Goal: Find specific fact: Find specific fact

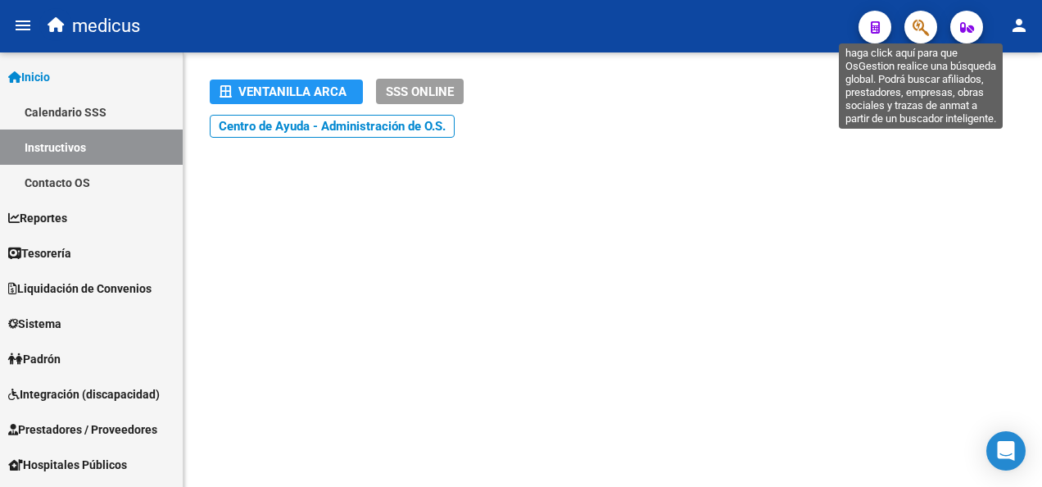
click at [919, 29] on icon "button" at bounding box center [921, 27] width 16 height 19
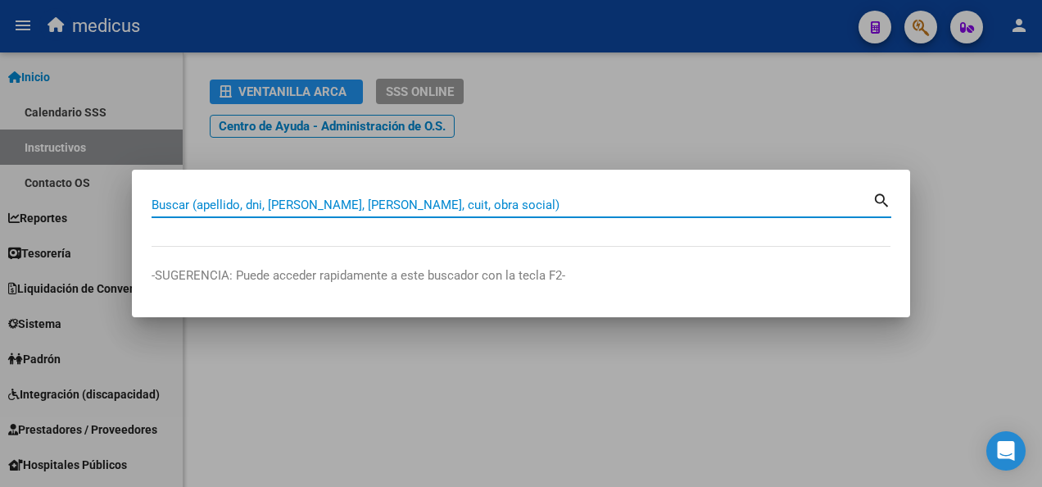
click at [215, 202] on input "Buscar (apellido, dni, [PERSON_NAME], [PERSON_NAME], cuit, obra social)" at bounding box center [512, 204] width 721 height 15
paste input "20402298775"
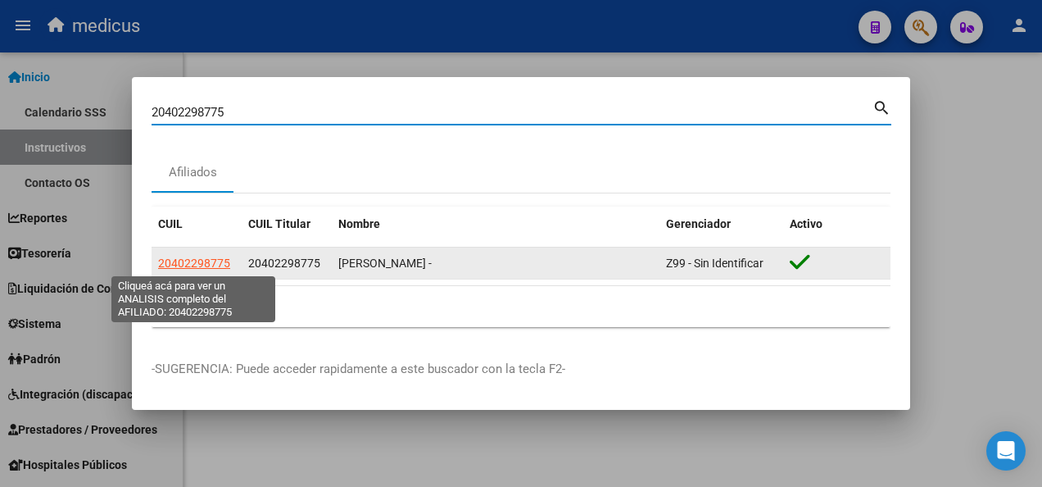
click at [181, 262] on span "20402298775" at bounding box center [194, 262] width 72 height 13
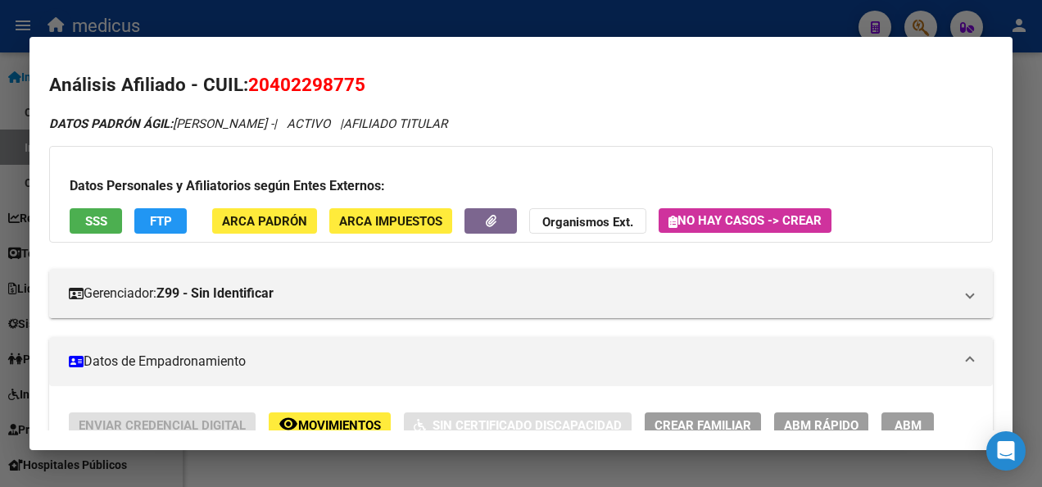
click at [92, 228] on span "SSS" at bounding box center [96, 221] width 22 height 15
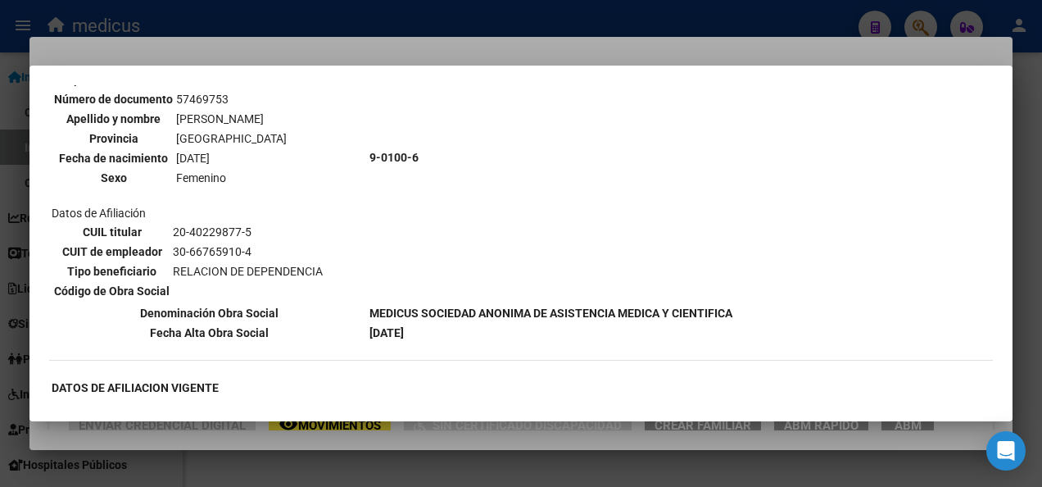
scroll to position [654, 0]
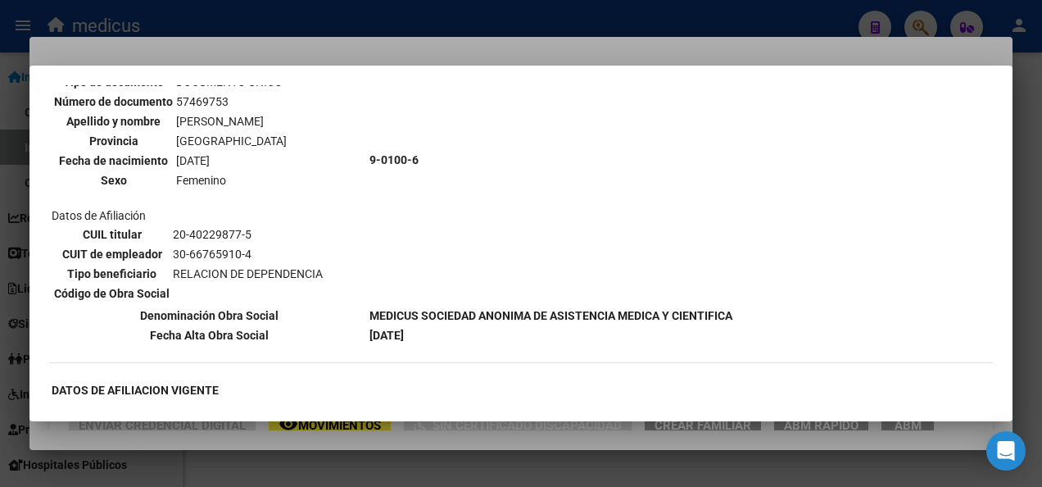
click at [363, 465] on div at bounding box center [521, 243] width 1042 height 487
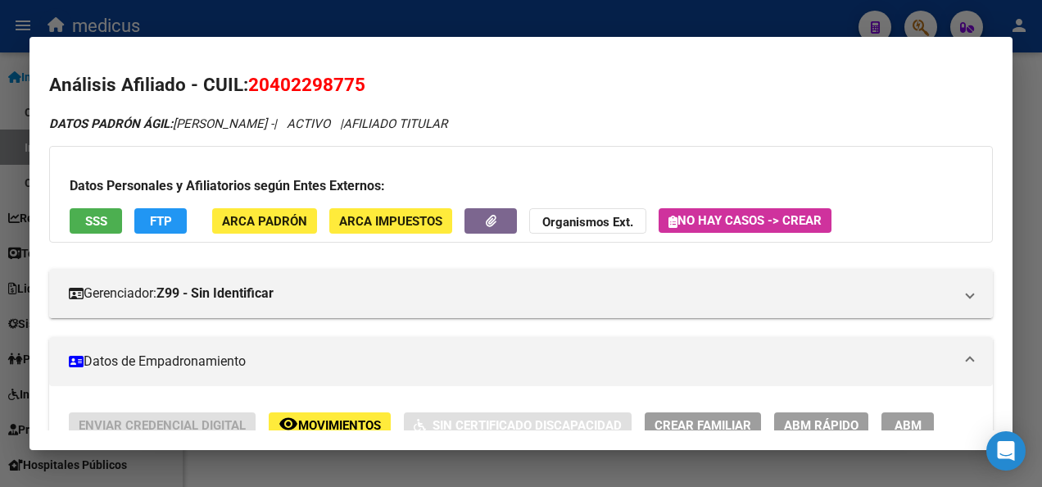
click at [362, 465] on div at bounding box center [521, 243] width 1042 height 487
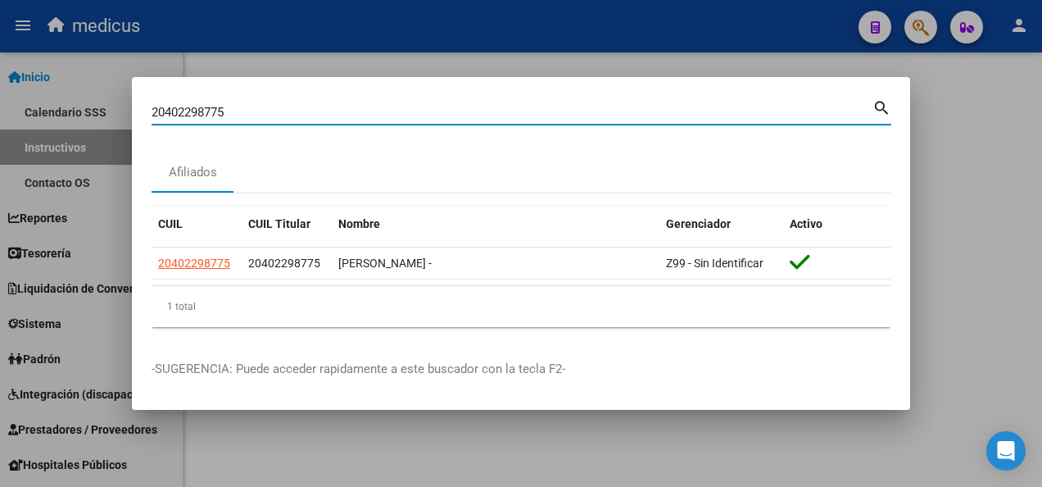
drag, startPoint x: 257, startPoint y: 111, endPoint x: 67, endPoint y: 115, distance: 190.1
click at [67, 115] on div "20402298775 Buscar (apellido, dni, cuil, nro traspaso, cuit, obra social) searc…" at bounding box center [521, 243] width 1042 height 487
paste input "7356207217"
type input "27356207217"
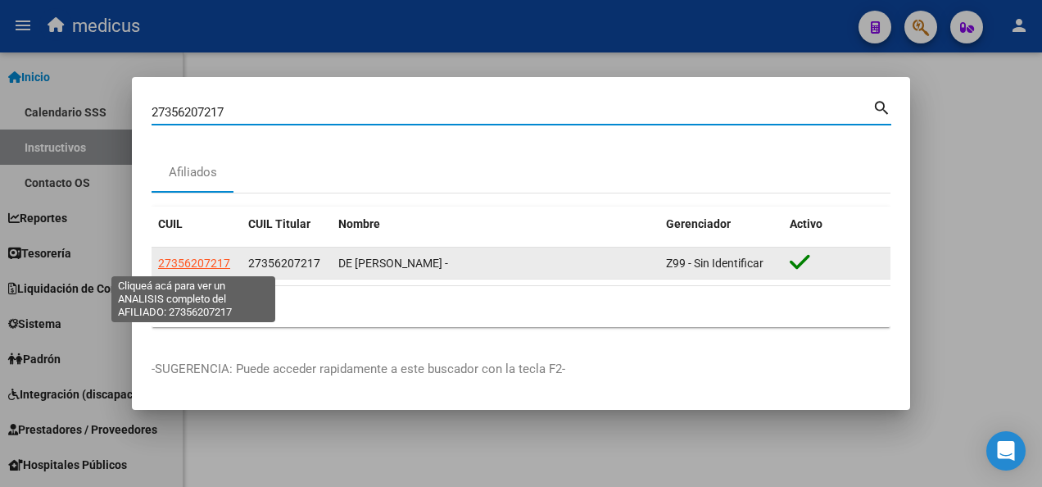
click at [179, 259] on span "27356207217" at bounding box center [194, 262] width 72 height 13
type textarea "27356207217"
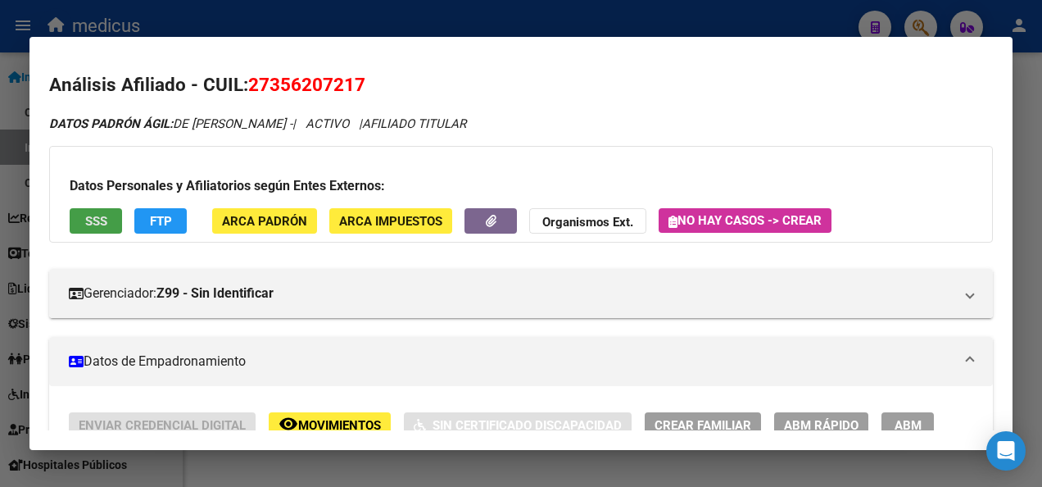
click at [91, 222] on span "SSS" at bounding box center [96, 221] width 22 height 15
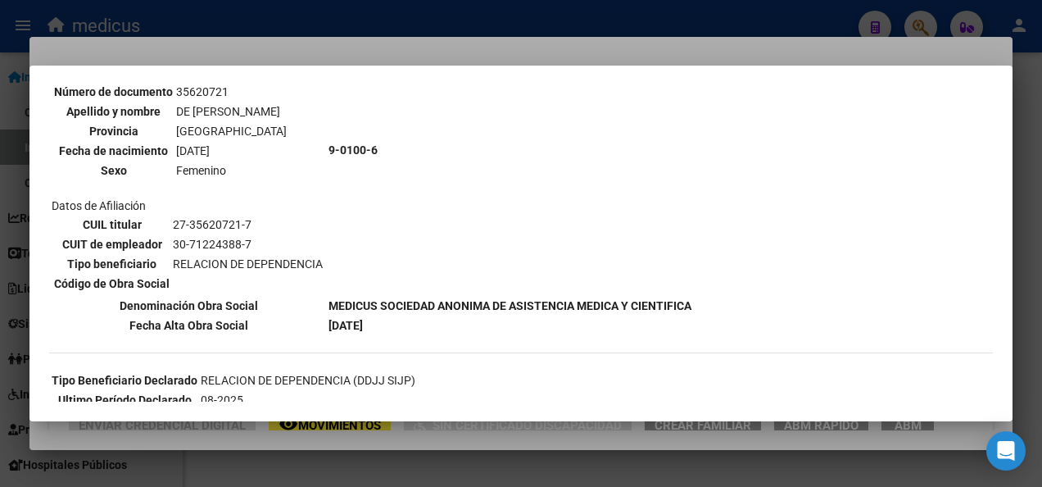
scroll to position [0, 0]
